Goal: Information Seeking & Learning: Learn about a topic

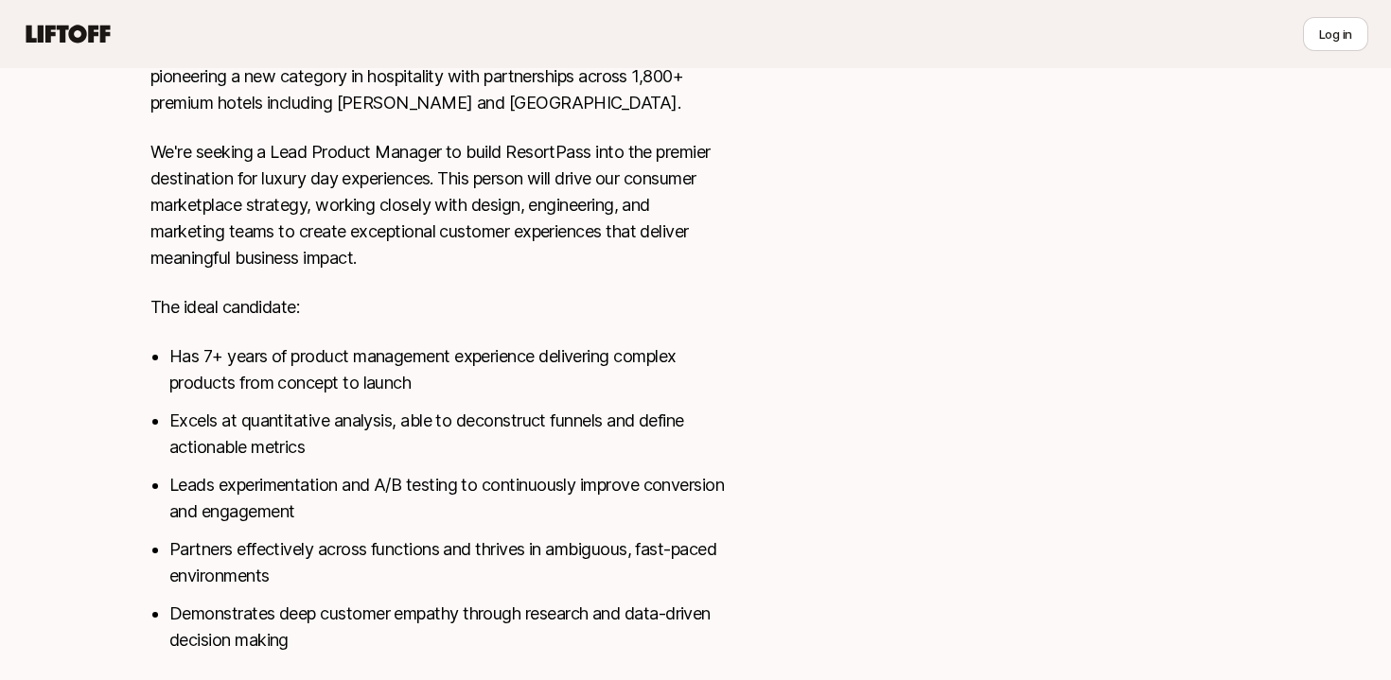
scroll to position [675, 0]
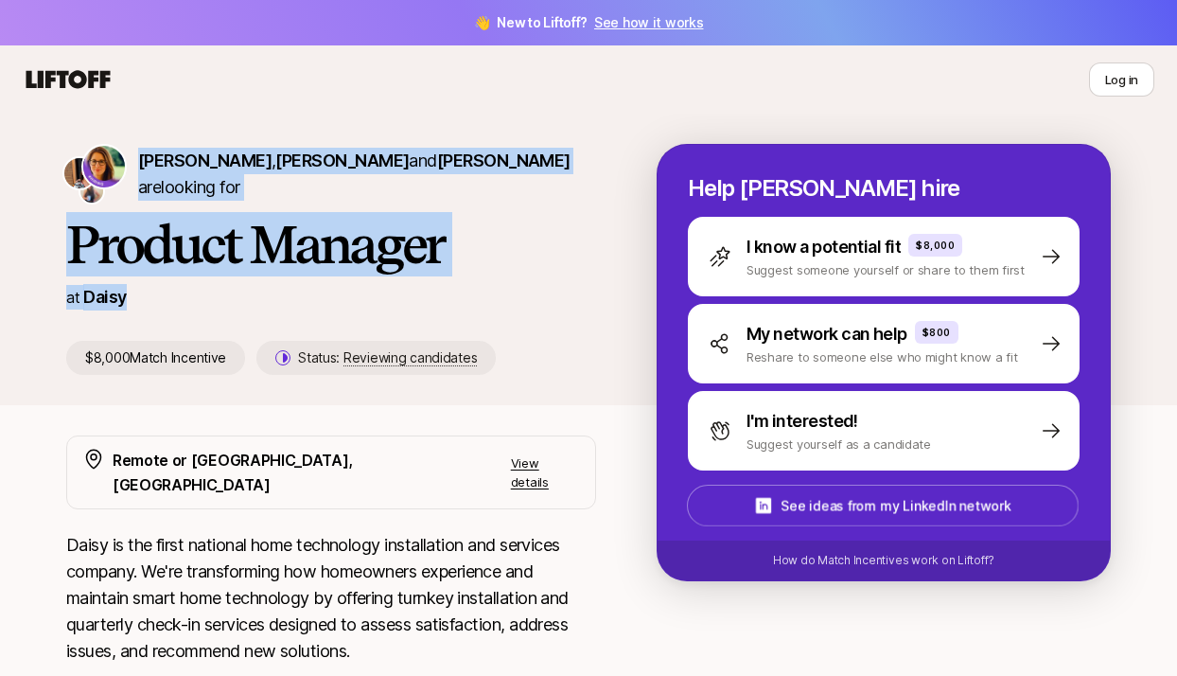
drag, startPoint x: 138, startPoint y: 159, endPoint x: 220, endPoint y: 298, distance: 161.2
click at [220, 298] on div "Rebecca Hochreiter , Rachel Joksimovic and Lindsey Simmons are looking for Prod…" at bounding box center [361, 259] width 590 height 231
copy div "Rebecca Hochreiter , Rachel Joksimovic and Lindsey Simmons are looking for Prod…"
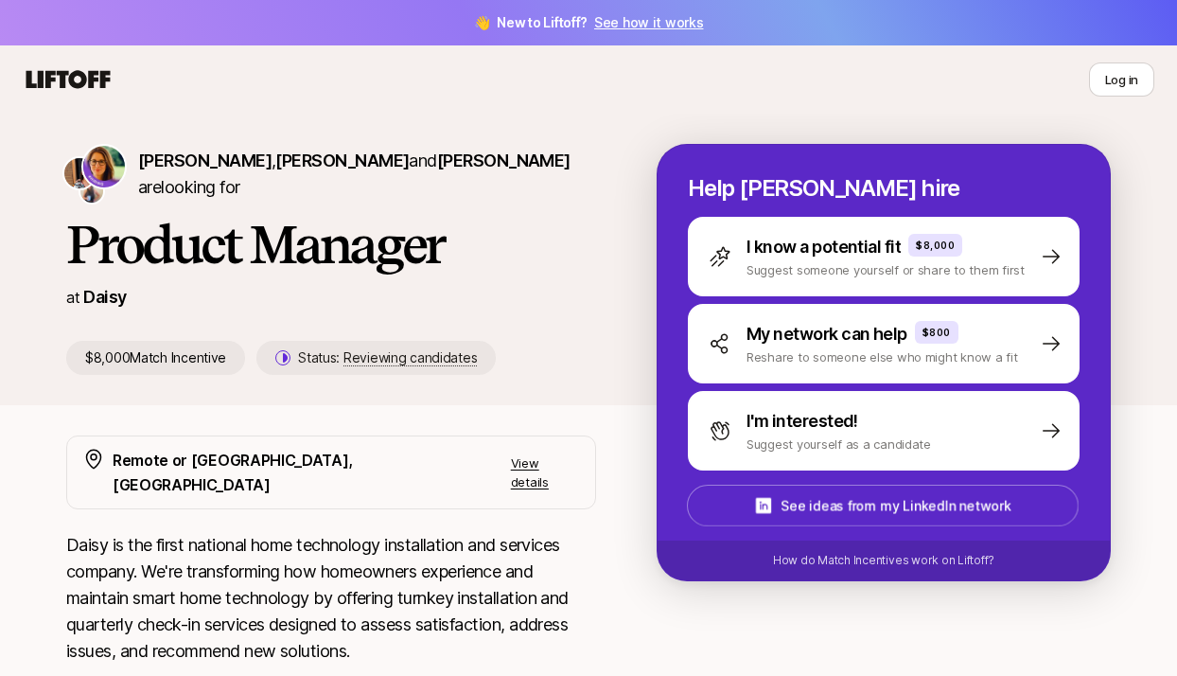
click at [217, 404] on div "Rebecca Hochreiter , Rachel Joksimovic and Lindsey Simmons are looking for Prod…" at bounding box center [588, 275] width 1177 height 322
